Goal: Navigation & Orientation: Go to known website

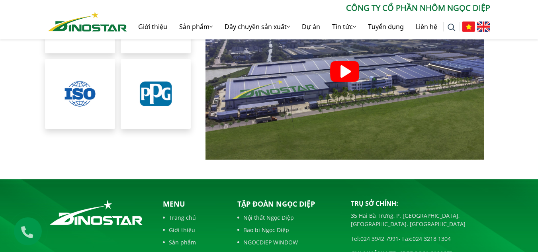
scroll to position [1833, 0]
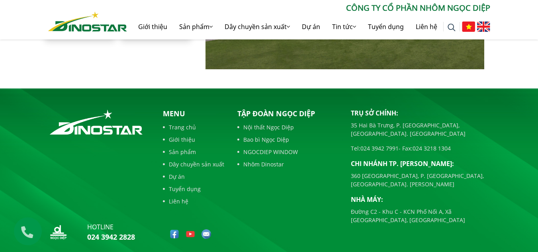
click at [175, 230] on img at bounding box center [175, 235] width 10 height 10
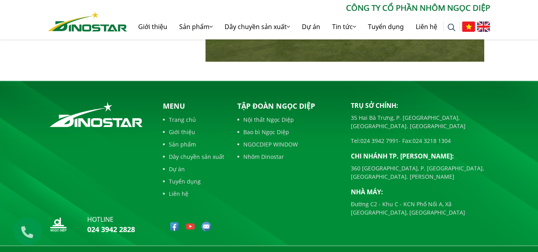
scroll to position [1845, 0]
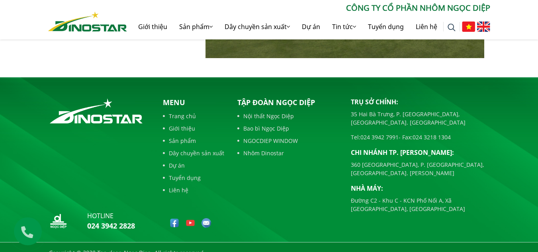
click at [189, 218] on img at bounding box center [191, 223] width 10 height 10
click at [248, 208] on div "Tập đoàn Ngọc Diệp Nội thất Ngọc Diệp Bao bì Ngọc Diệp NGOCDIEP WINDOW Nhôm Din…" at bounding box center [289, 165] width 114 height 137
